Goal: Information Seeking & Learning: Check status

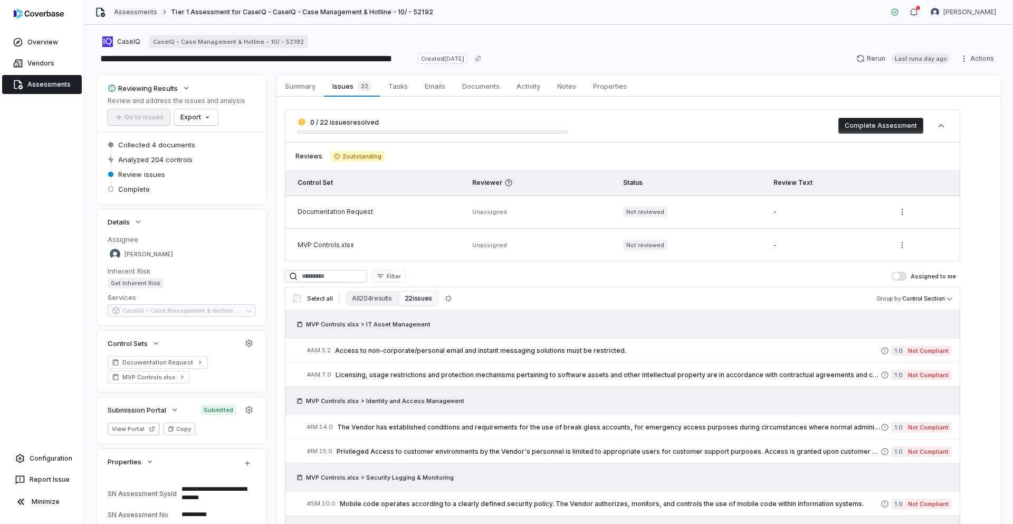
click at [144, 12] on link "Assessments" at bounding box center [135, 12] width 43 height 8
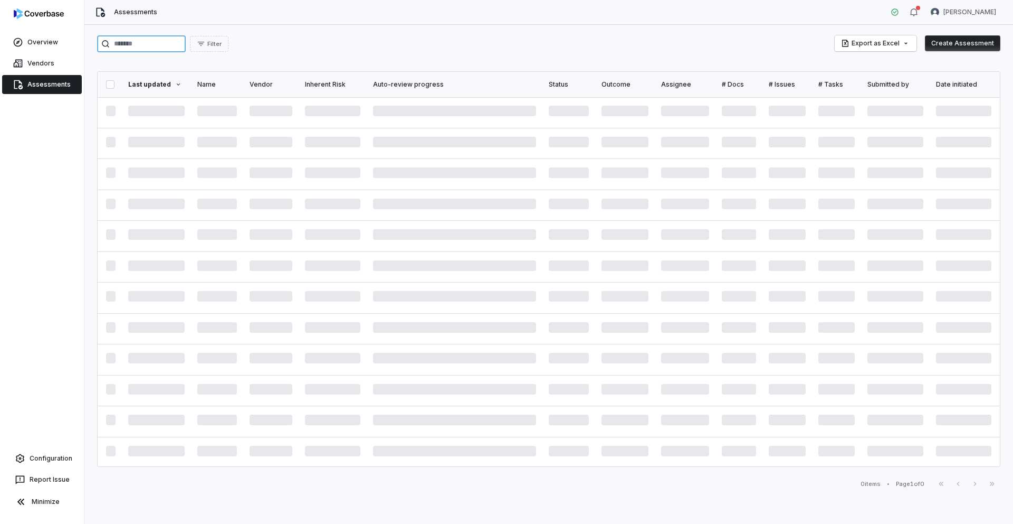
click at [179, 46] on input "search" at bounding box center [141, 43] width 89 height 17
type input "****"
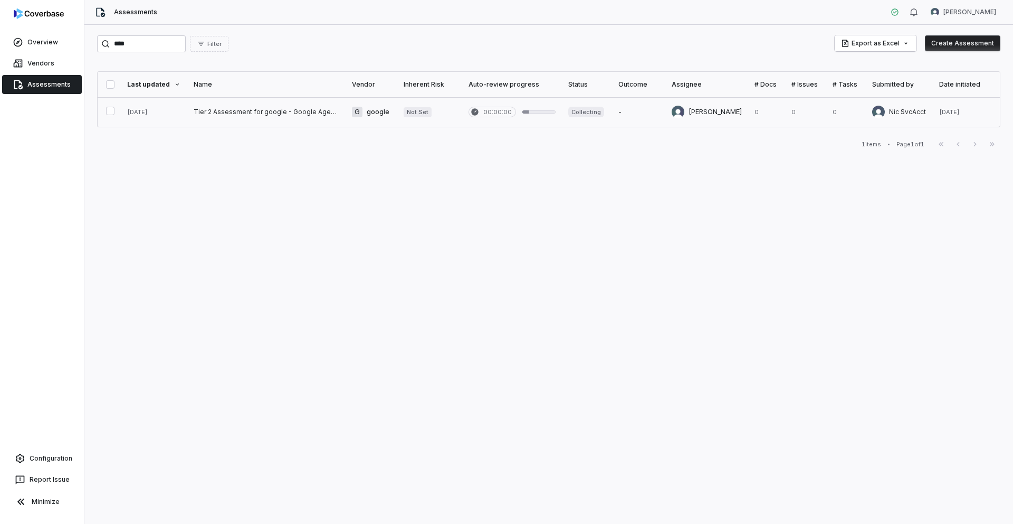
click at [274, 117] on link at bounding box center [266, 112] width 158 height 30
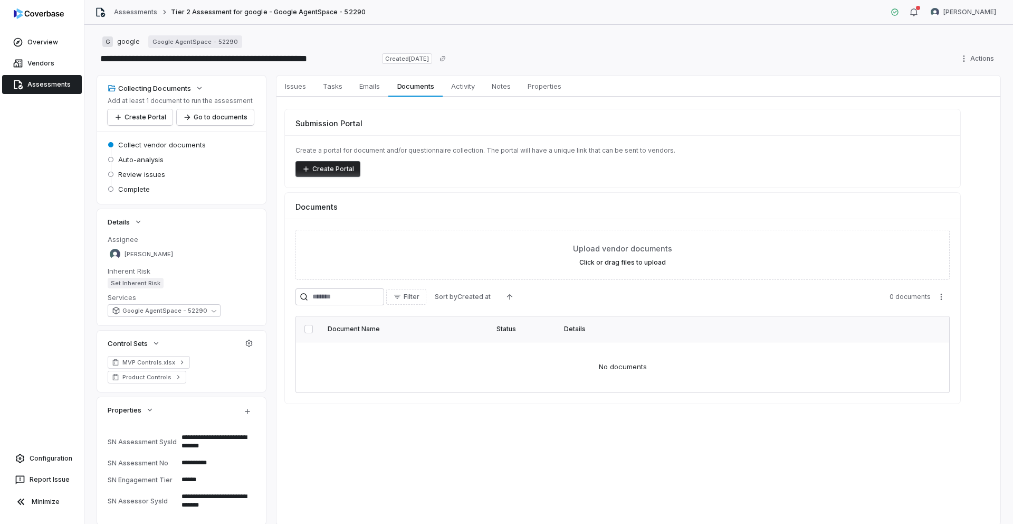
type textarea "*"
click at [128, 14] on link "Assessments" at bounding box center [135, 12] width 43 height 8
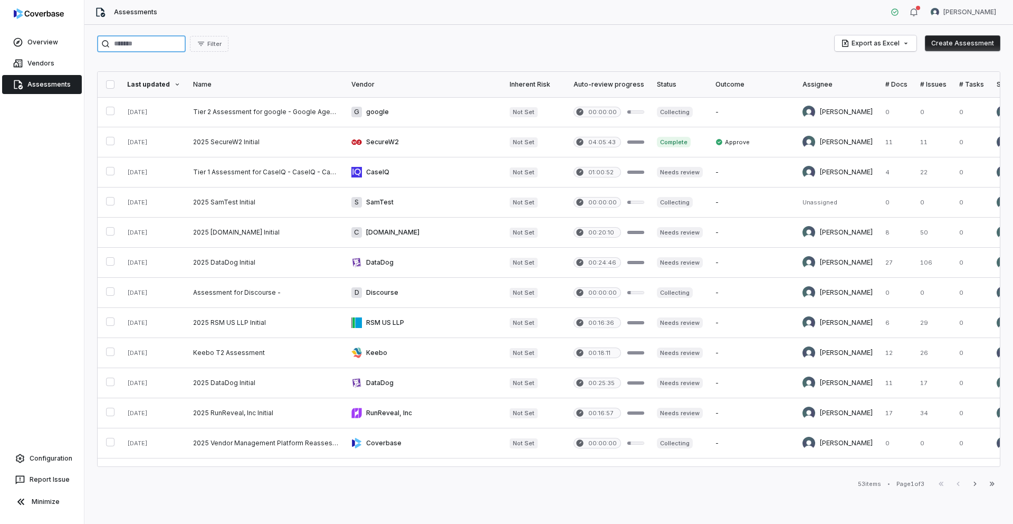
click at [166, 46] on input "search" at bounding box center [141, 43] width 89 height 17
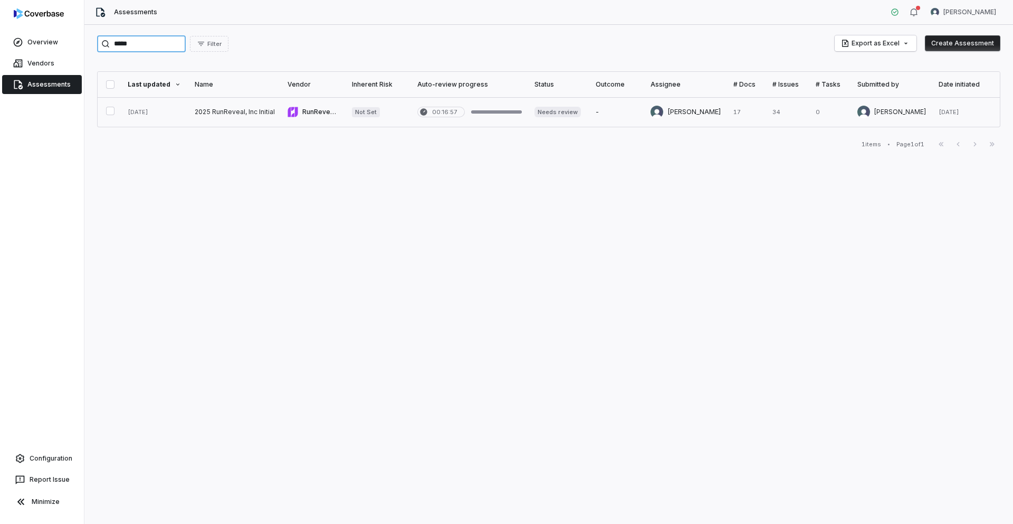
type input "*****"
click at [248, 120] on link at bounding box center [234, 112] width 93 height 30
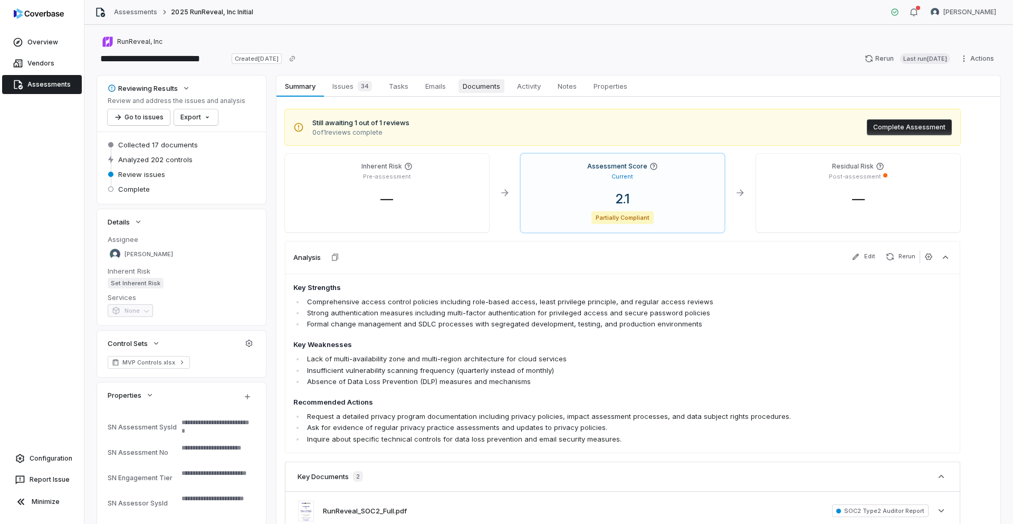
click at [480, 90] on span "Documents" at bounding box center [482, 86] width 46 height 14
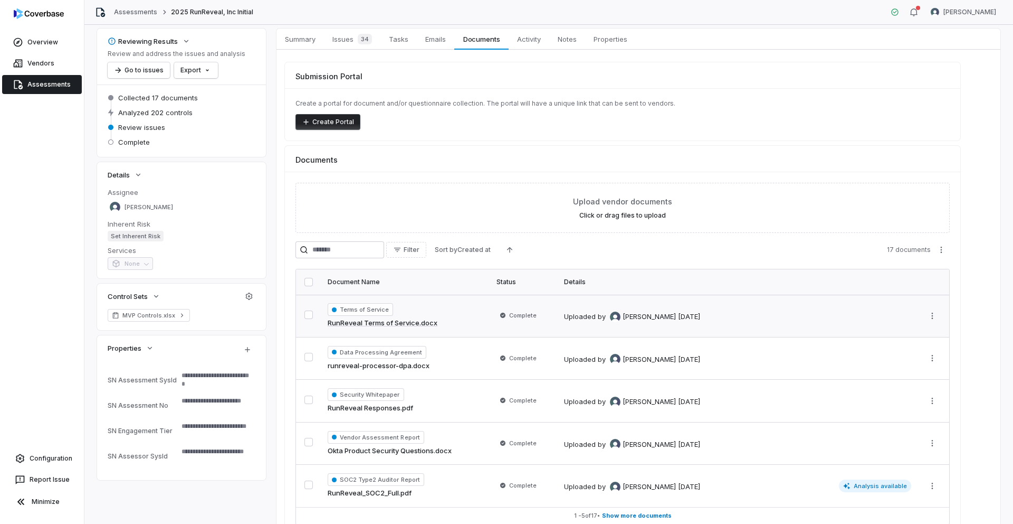
scroll to position [105, 0]
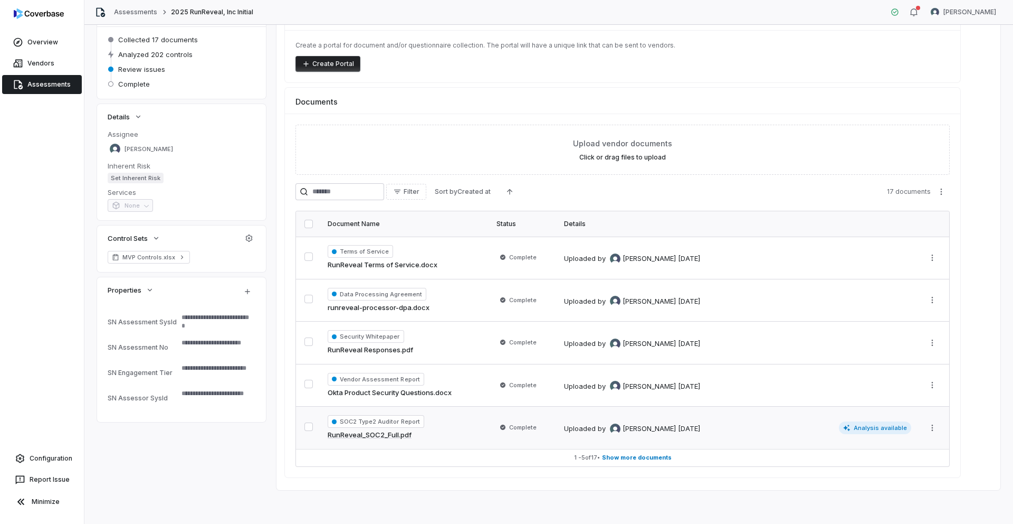
click at [404, 433] on link "RunReveal_SOC2_Full.pdf" at bounding box center [370, 435] width 84 height 11
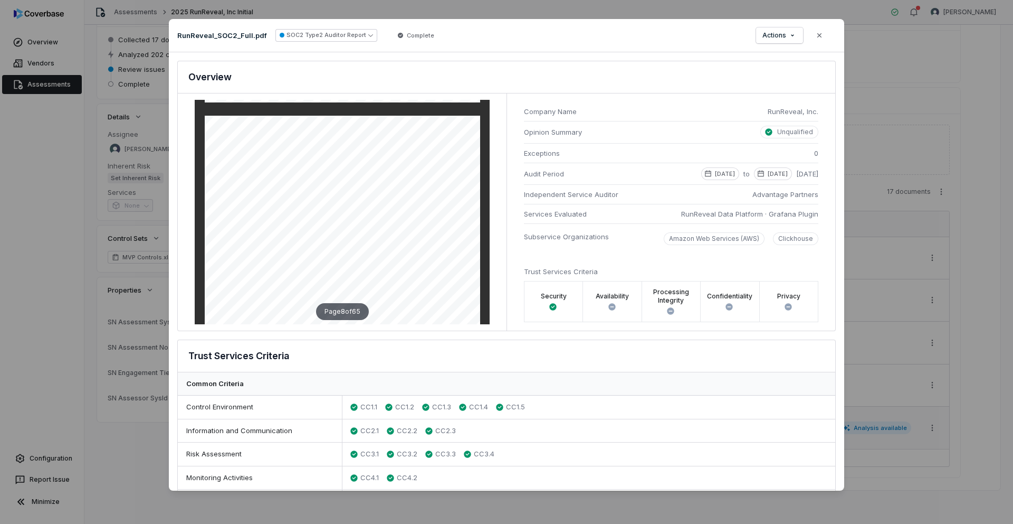
scroll to position [2794, 0]
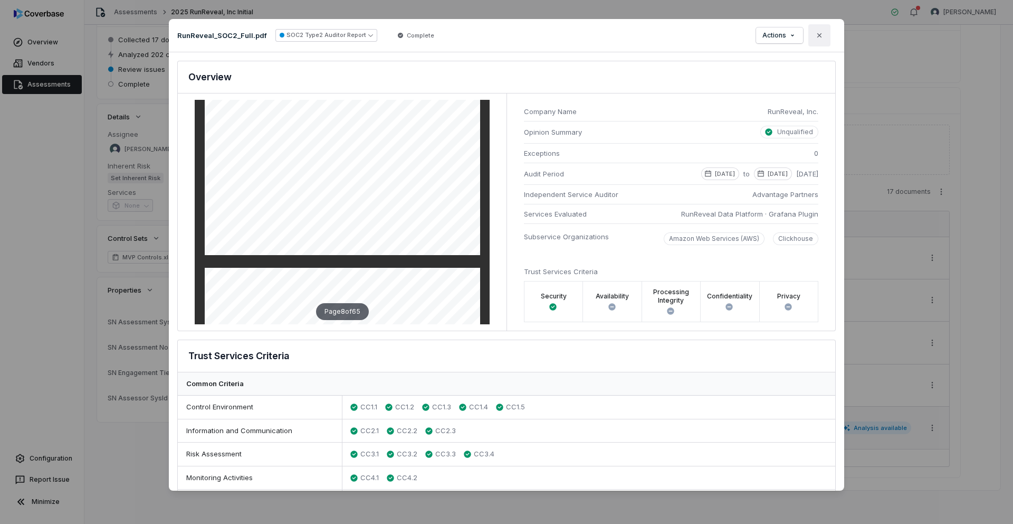
click at [813, 39] on button "Close" at bounding box center [820, 35] width 22 height 22
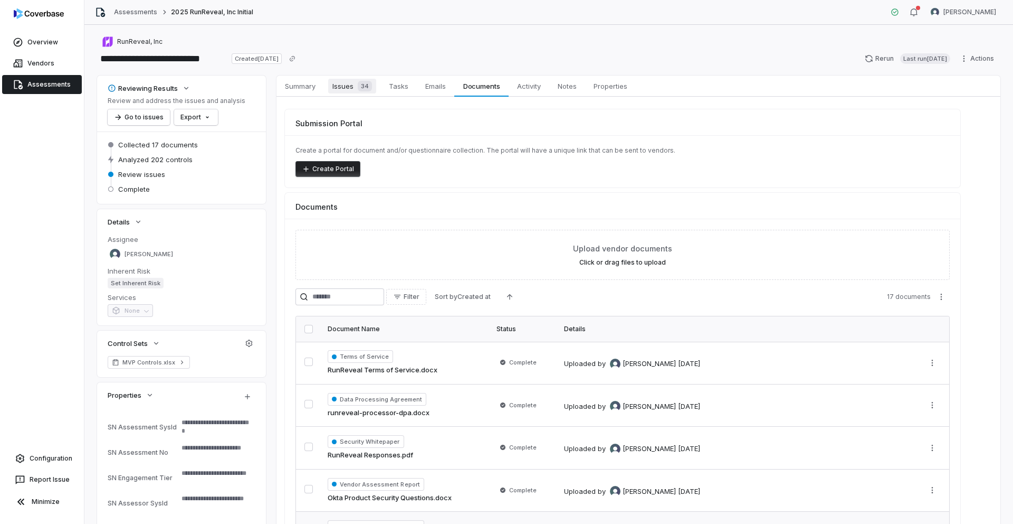
click at [343, 88] on span "Issues 34" at bounding box center [352, 86] width 48 height 15
type textarea "*"
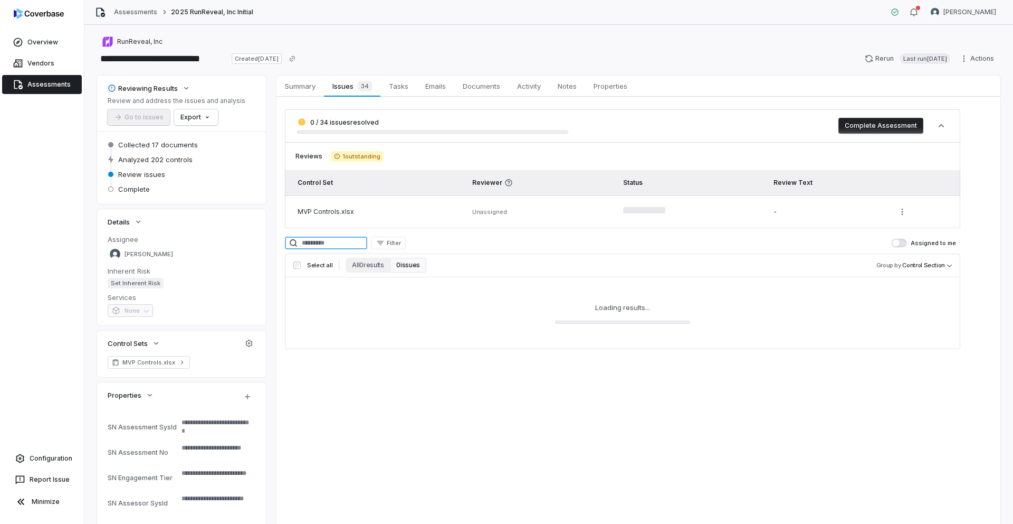
click at [354, 241] on input at bounding box center [326, 242] width 82 height 13
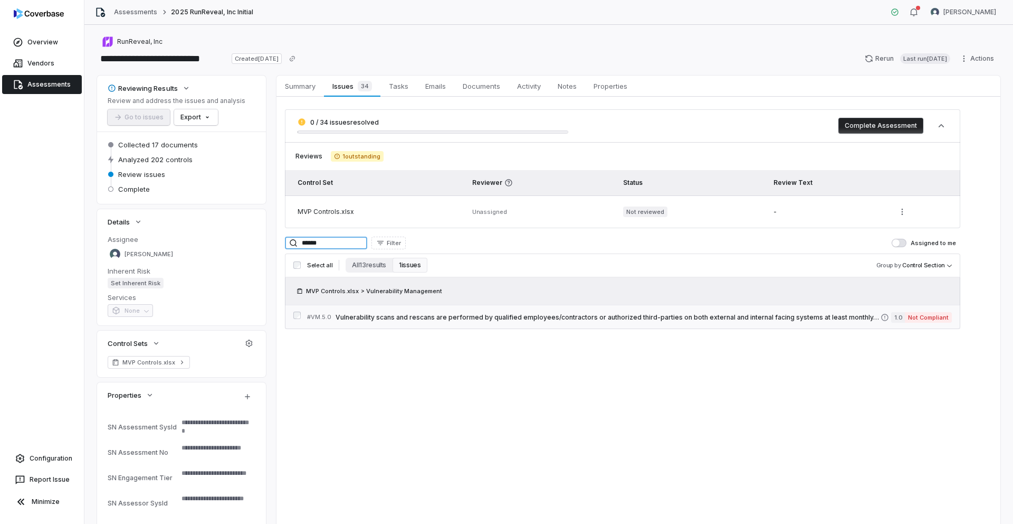
type input "******"
click at [466, 320] on span "Vulnerability scans and rescans are performed by qualified employees/contractor…" at bounding box center [608, 317] width 545 height 8
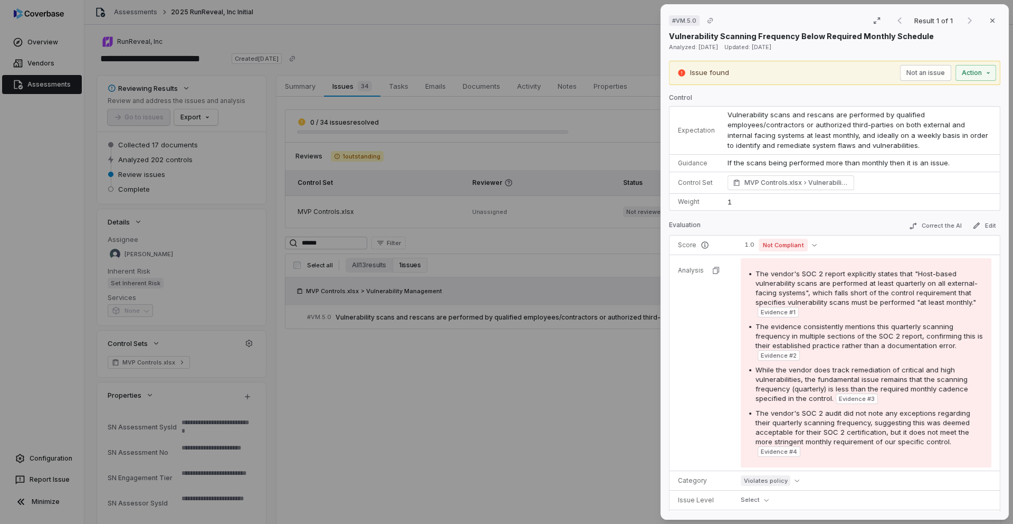
click at [505, 424] on div "# VM.5.0 Result 1 of 1 Close Vulnerability Scanning Frequency Below Required Mo…" at bounding box center [506, 262] width 1013 height 524
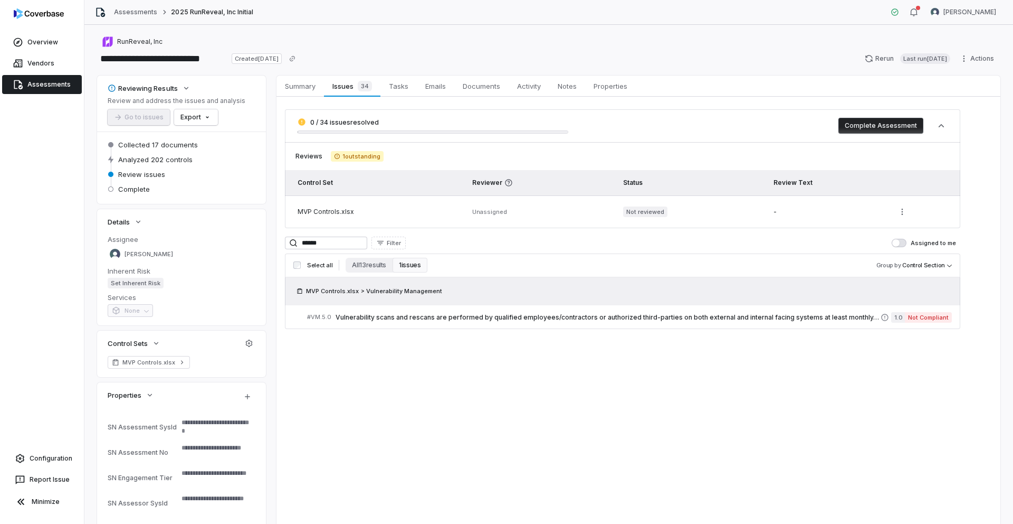
type textarea "*"
